Goal: Find specific page/section: Find specific page/section

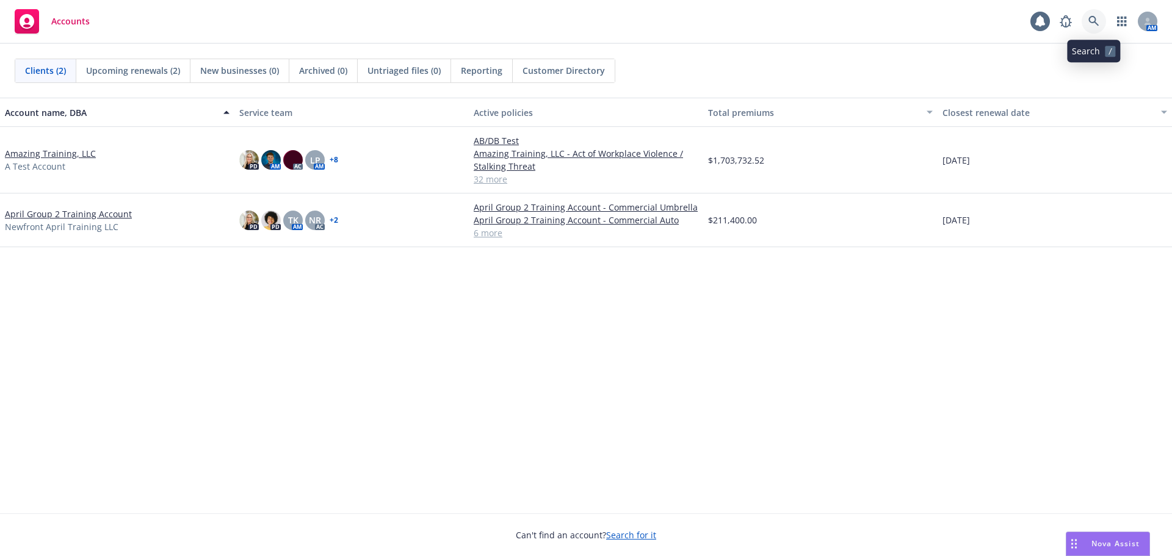
click at [1096, 15] on link at bounding box center [1094, 21] width 24 height 24
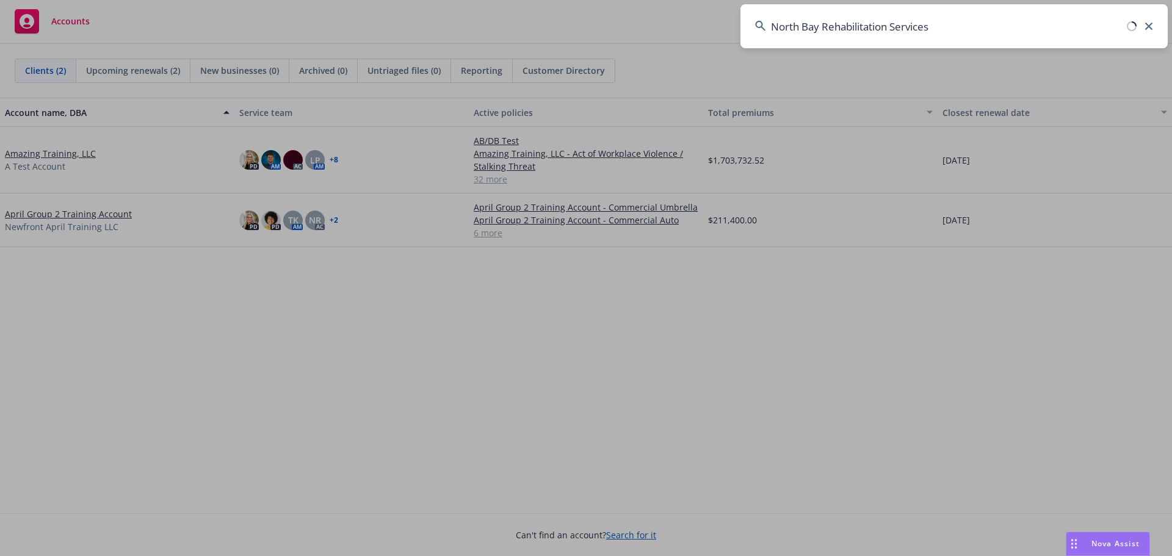
type input "North Bay Rehabilitation Services"
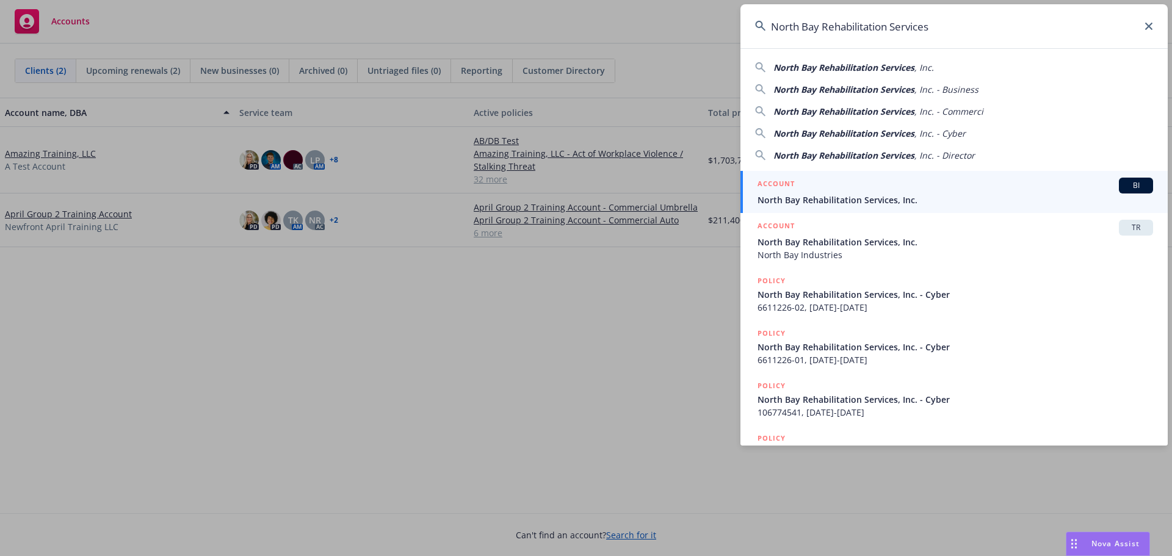
click at [900, 190] on div "ACCOUNT BI" at bounding box center [955, 186] width 396 height 16
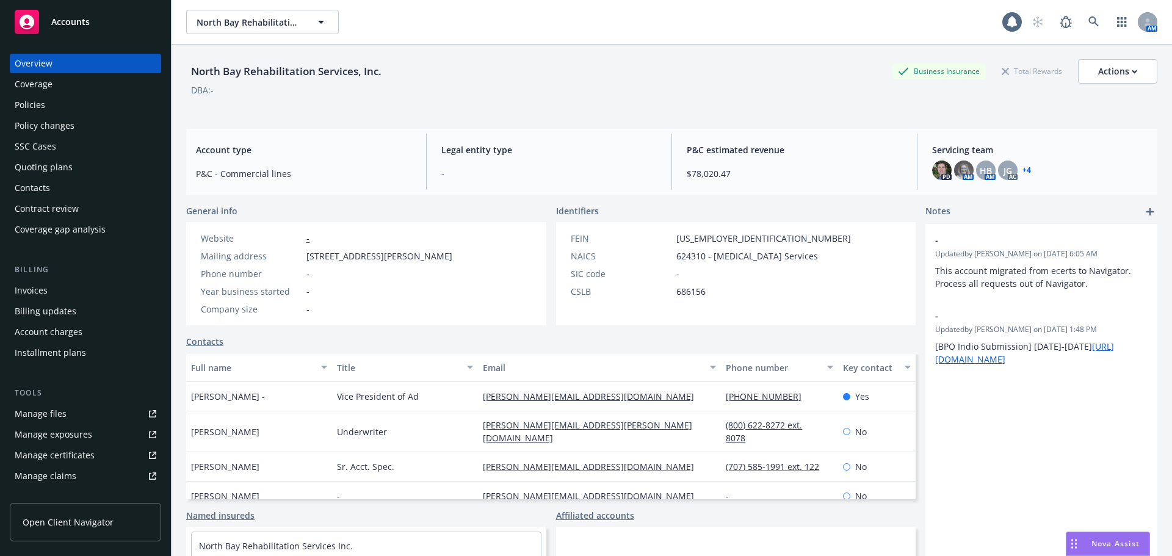
click at [624, 91] on div "DBA: -" at bounding box center [671, 90] width 971 height 13
drag, startPoint x: 624, startPoint y: 91, endPoint x: 650, endPoint y: 120, distance: 39.3
click at [649, 120] on div "North Bay Rehabilitation Services, Inc. Business Insurance Total Rewards Action…" at bounding box center [671, 315] width 971 height 541
